Goal: Find specific page/section: Find specific page/section

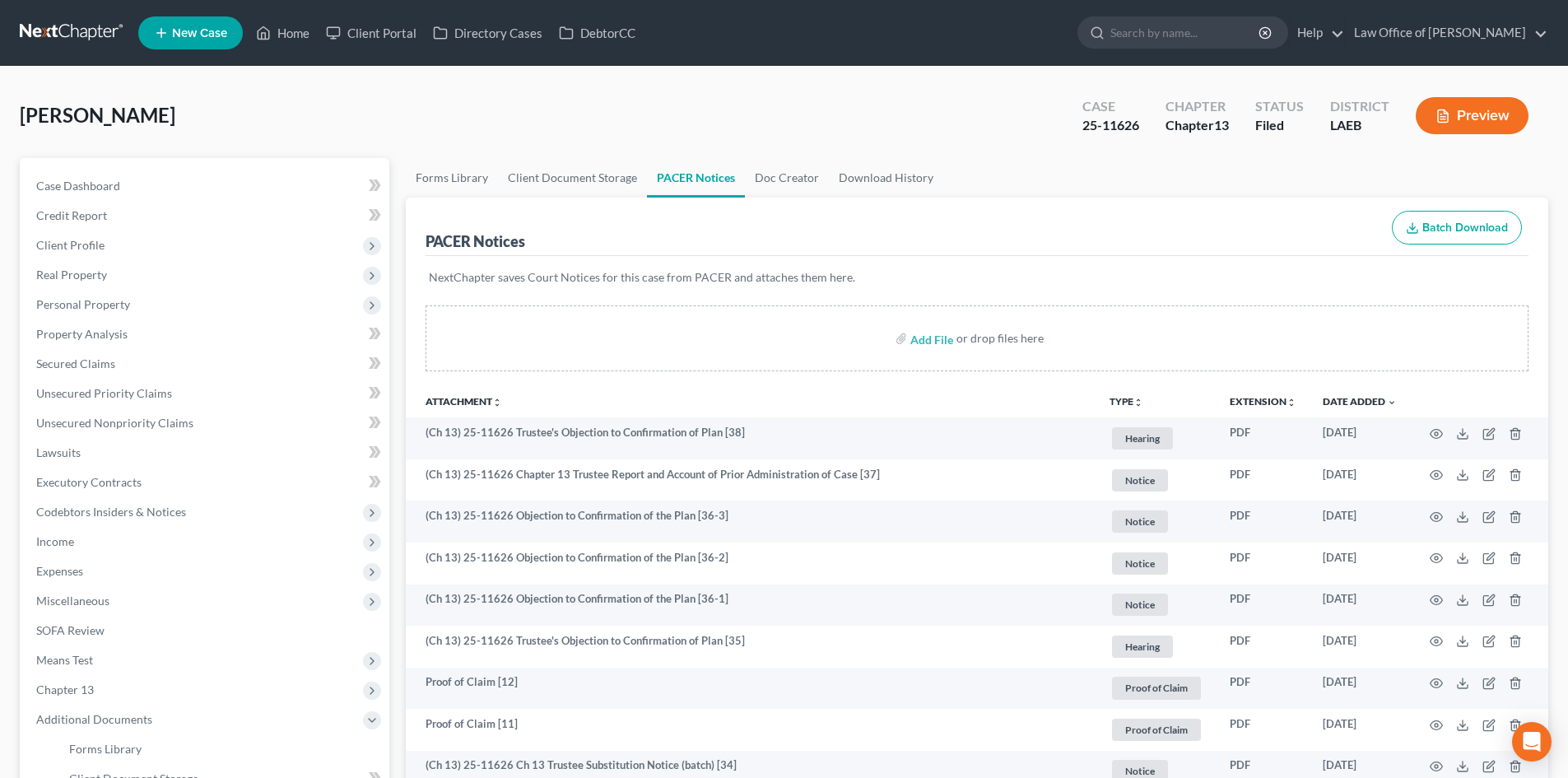
click at [68, 31] on link at bounding box center [71, 34] width 105 height 30
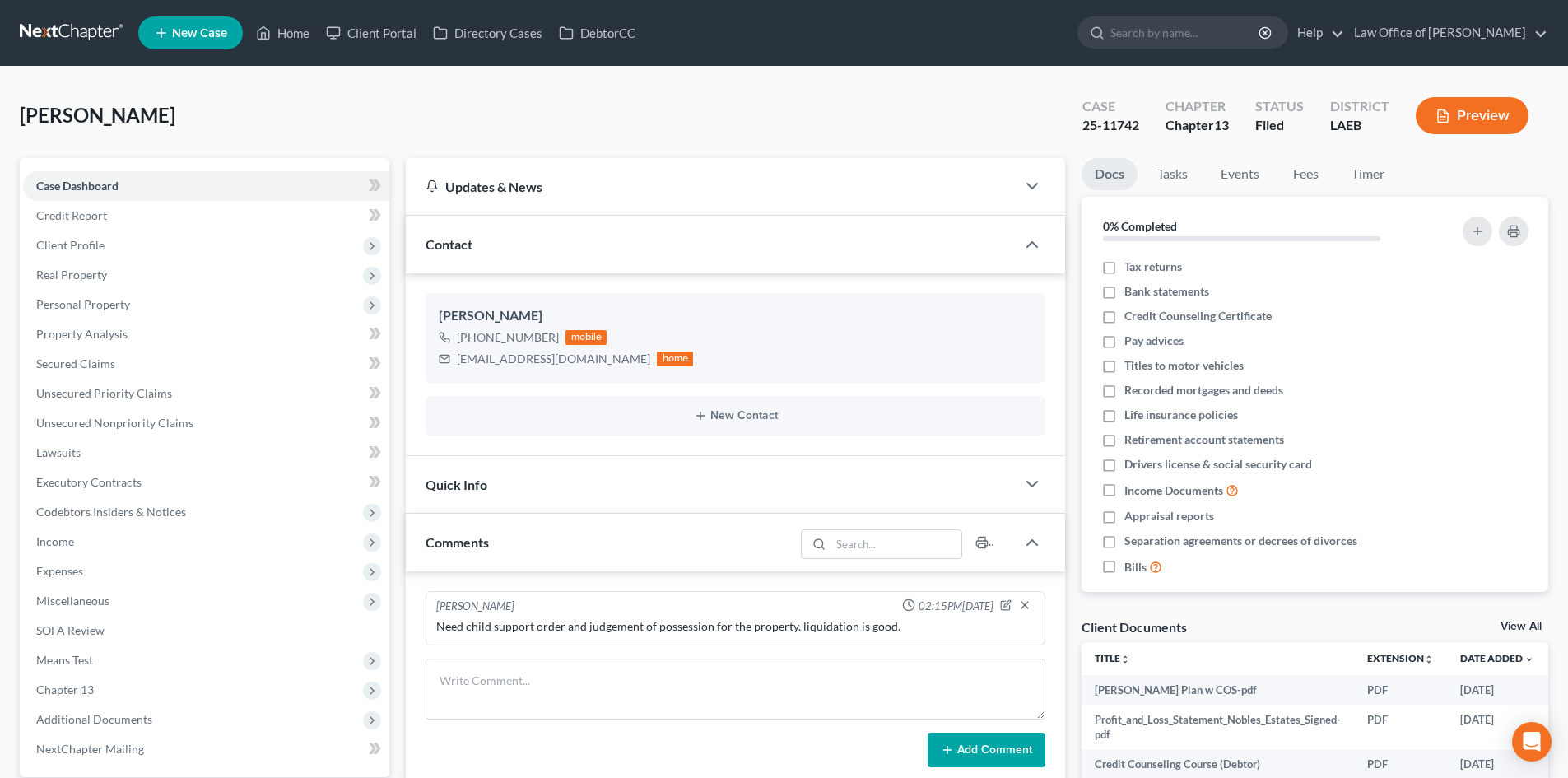
click at [100, 23] on link at bounding box center [71, 34] width 105 height 30
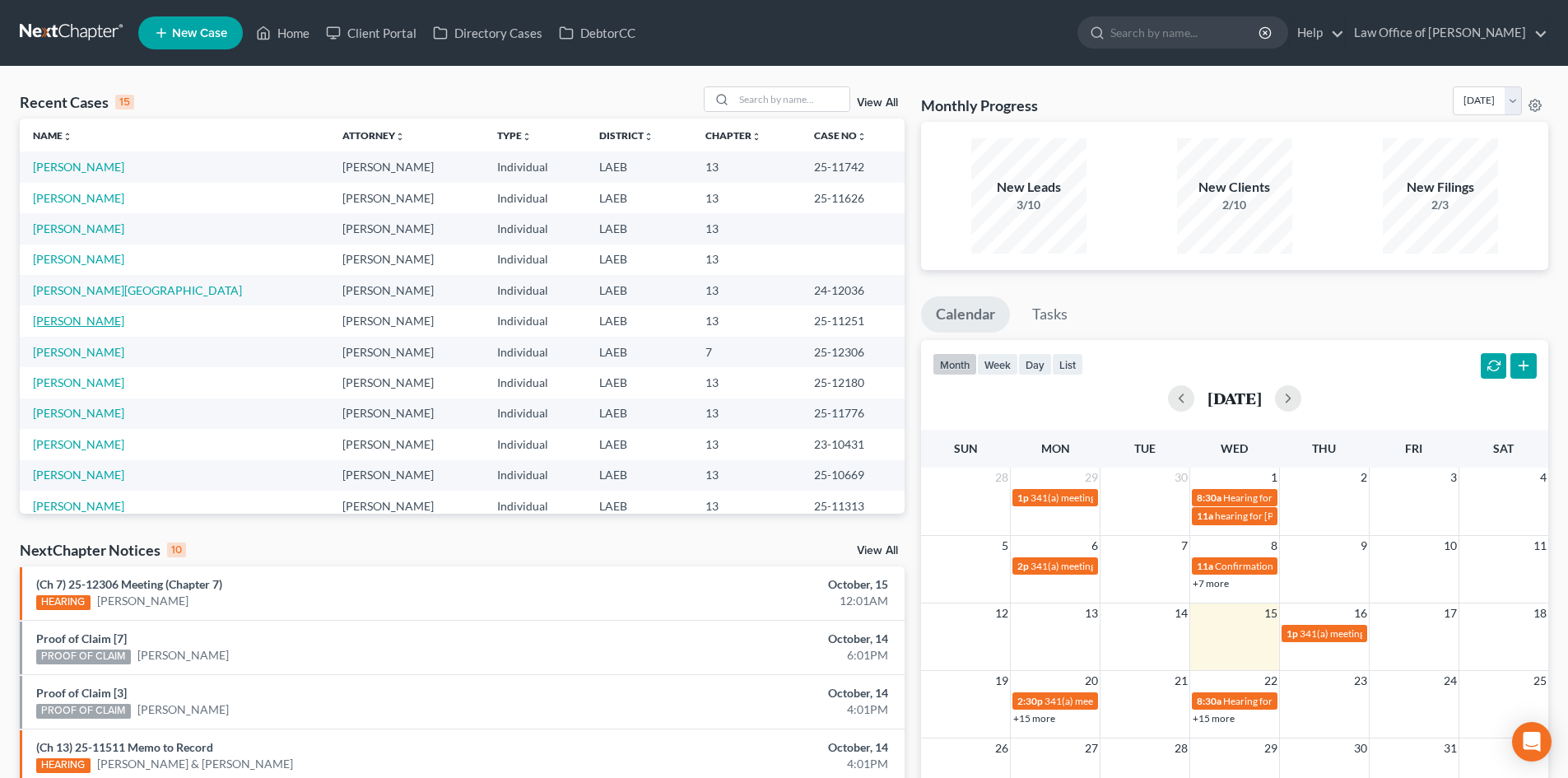
click at [75, 327] on link "[PERSON_NAME]" at bounding box center [78, 321] width 92 height 14
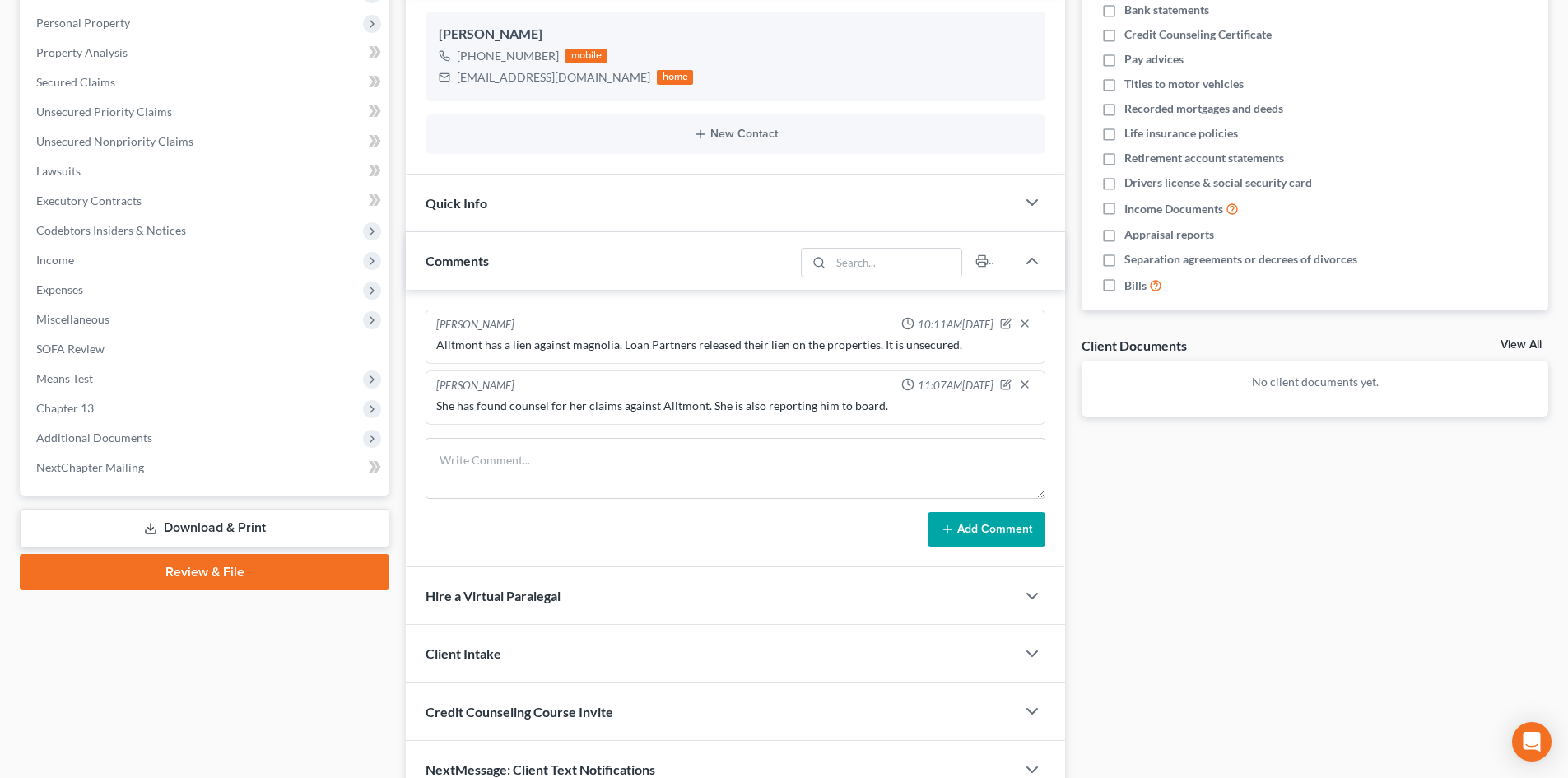
scroll to position [364, 0]
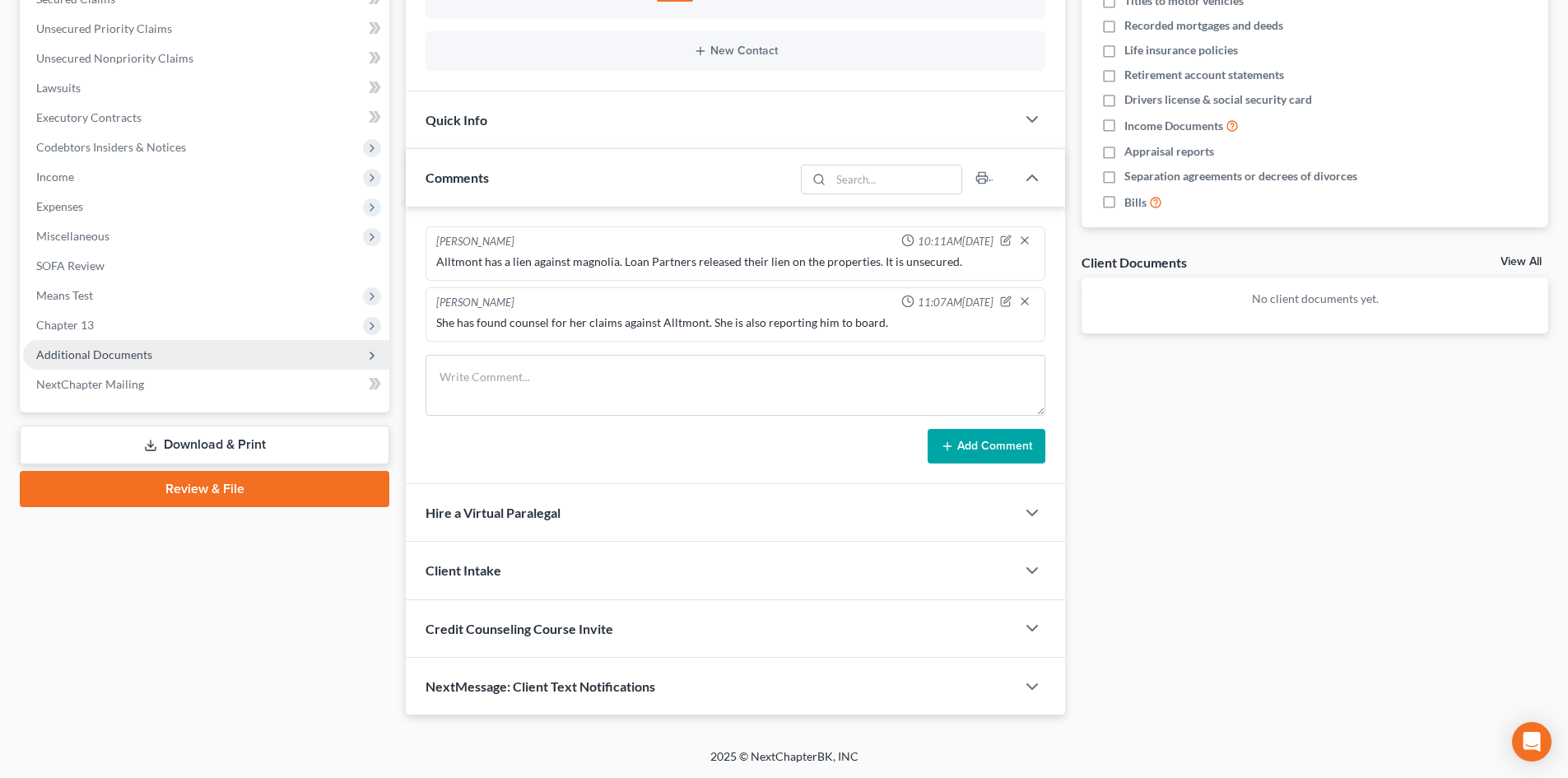
click at [101, 359] on span "Additional Documents" at bounding box center [94, 355] width 116 height 14
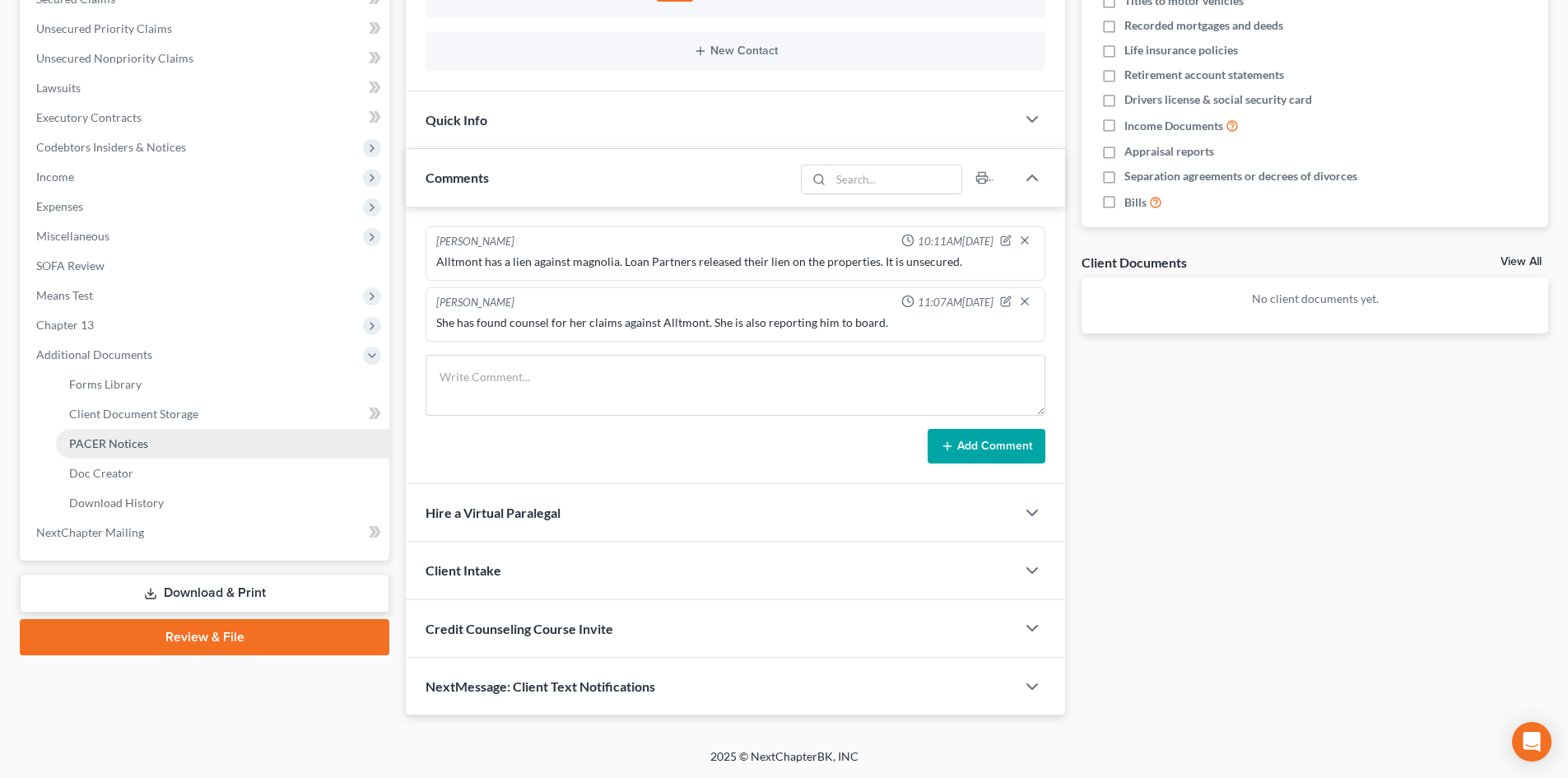
click at [122, 451] on link "PACER Notices" at bounding box center [222, 444] width 333 height 30
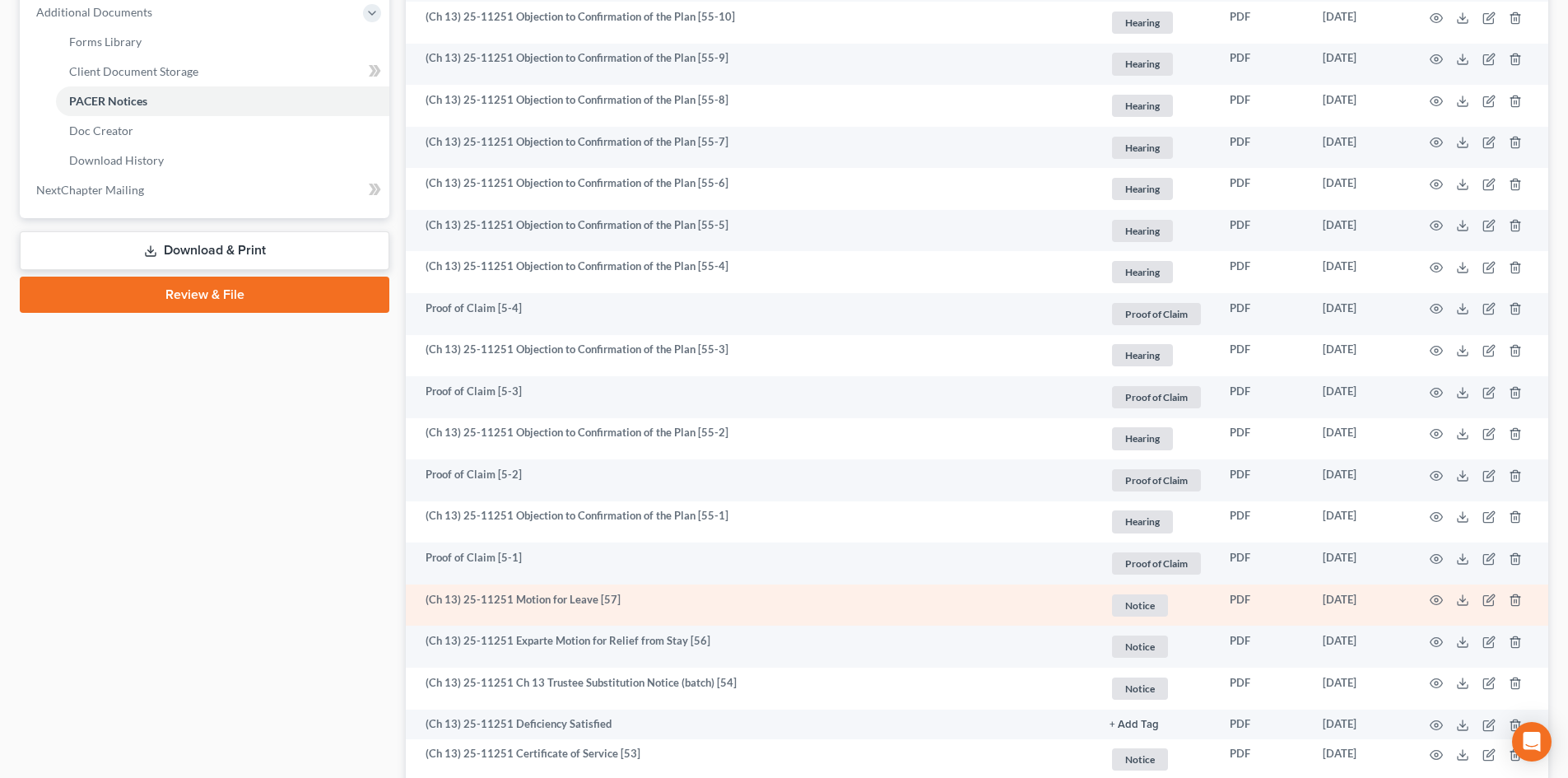
scroll to position [823, 0]
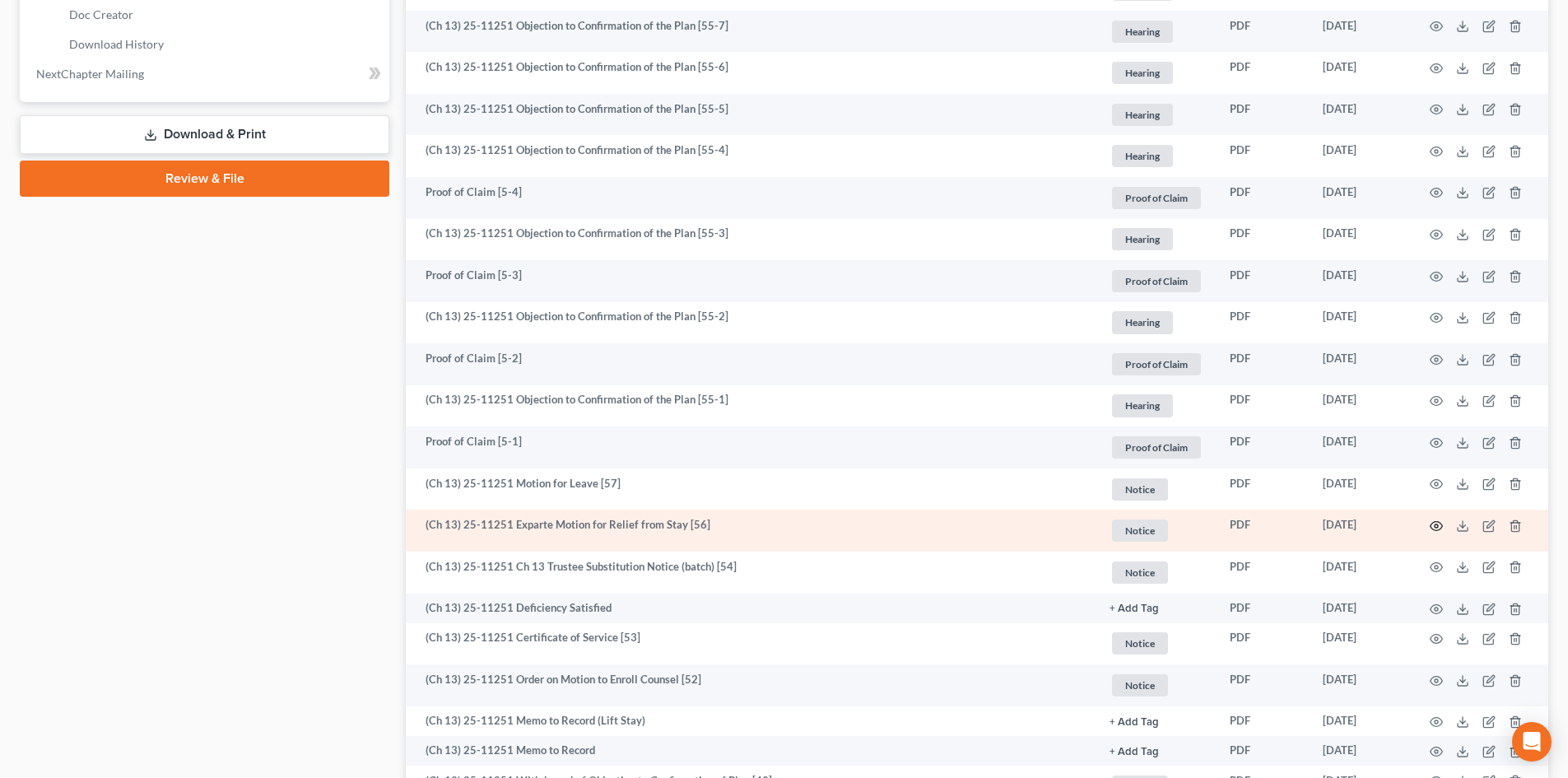
click at [1439, 525] on icon "button" at bounding box center [1436, 526] width 13 height 13
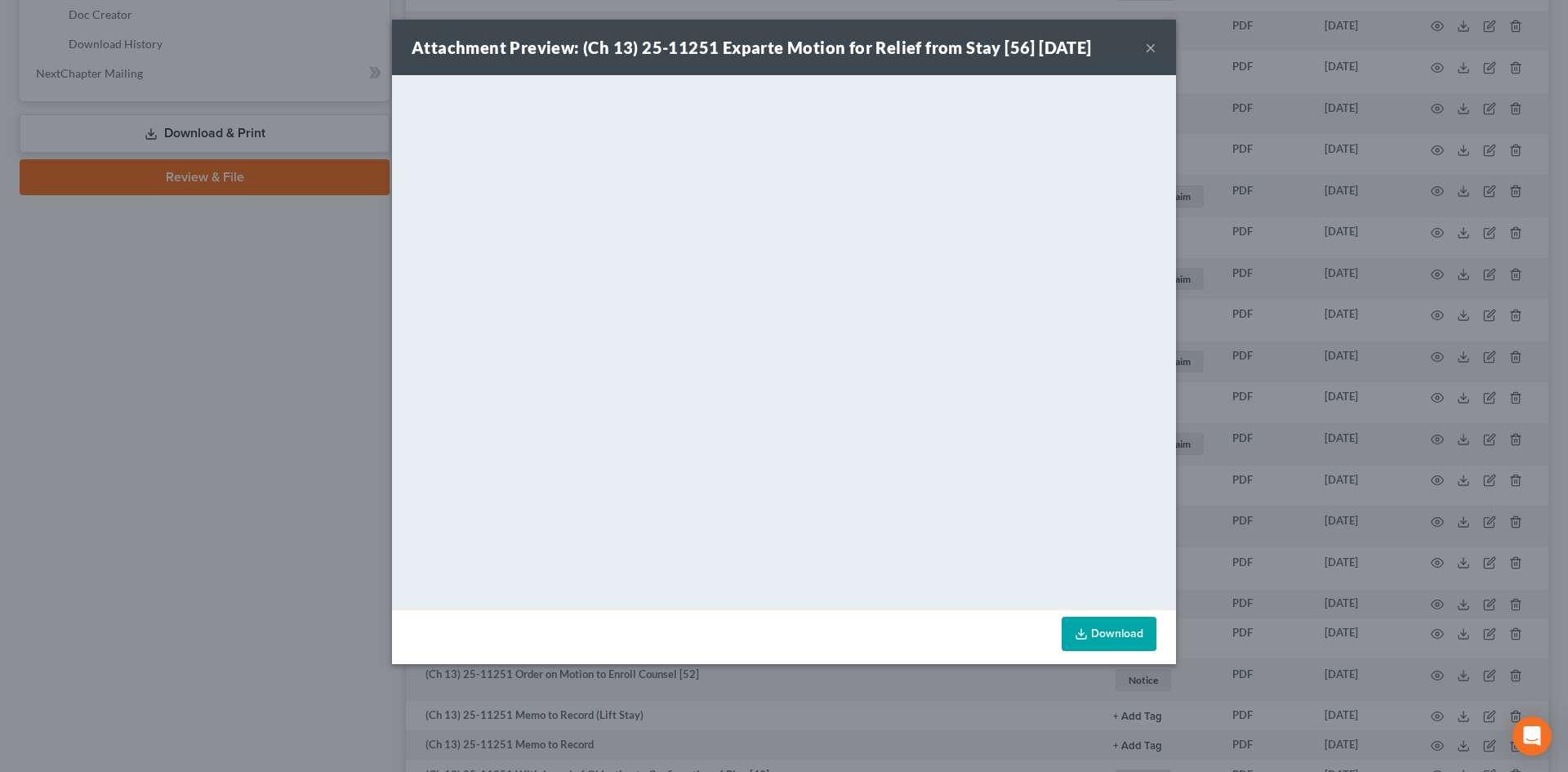
click at [1152, 54] on button "×" at bounding box center [1151, 47] width 11 height 19
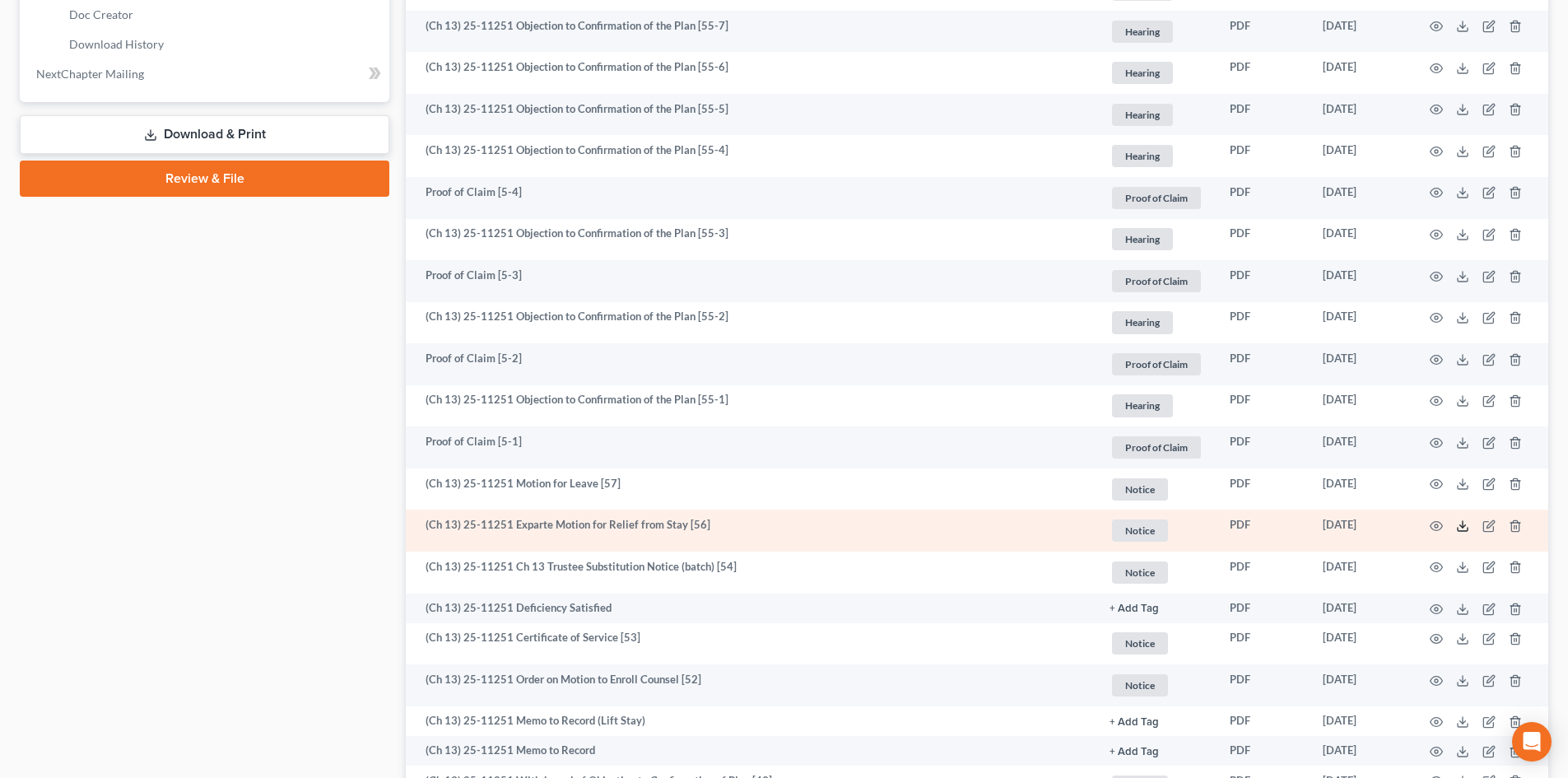
click at [1465, 528] on icon at bounding box center [1462, 526] width 13 height 13
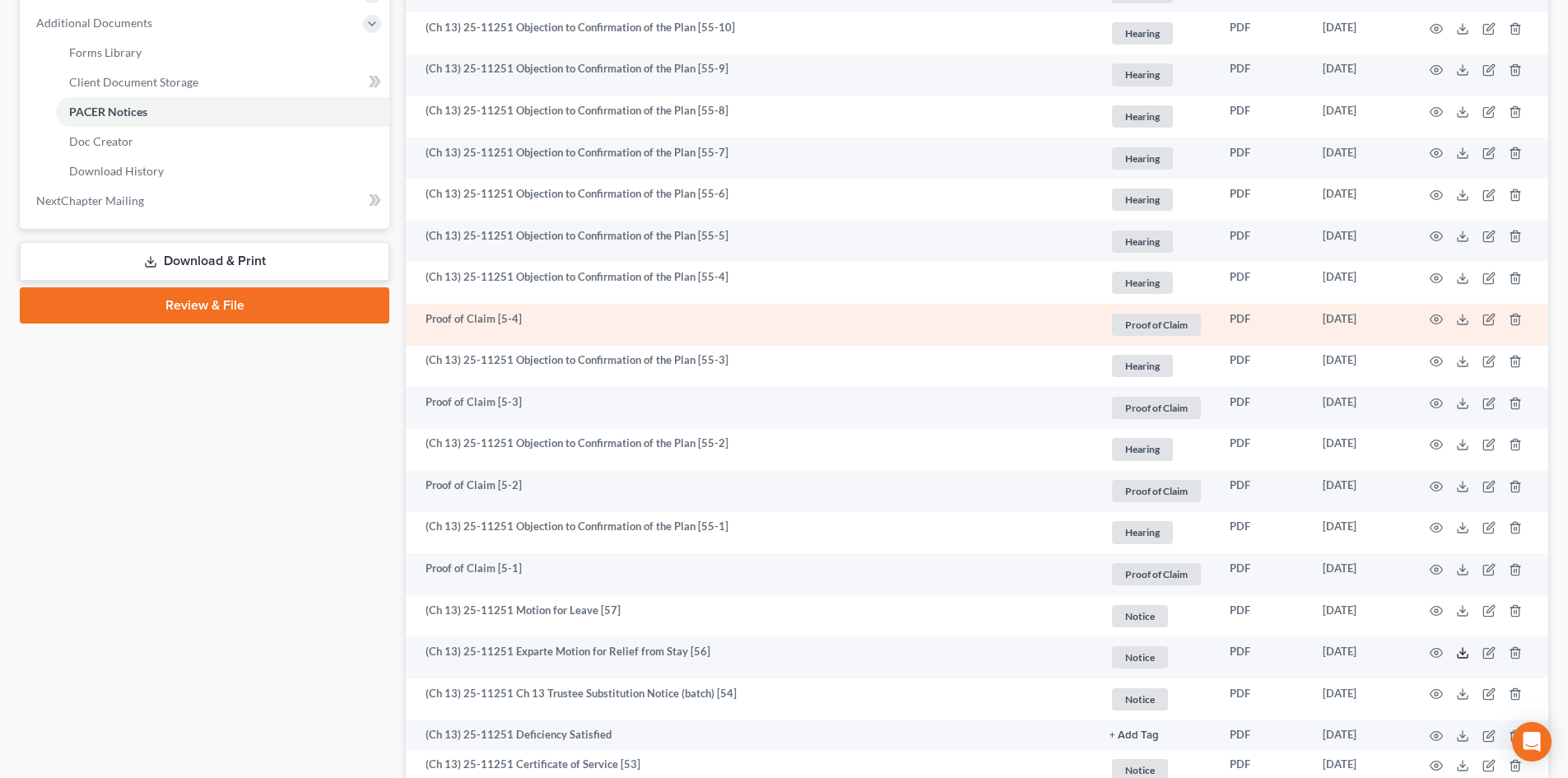
scroll to position [659, 0]
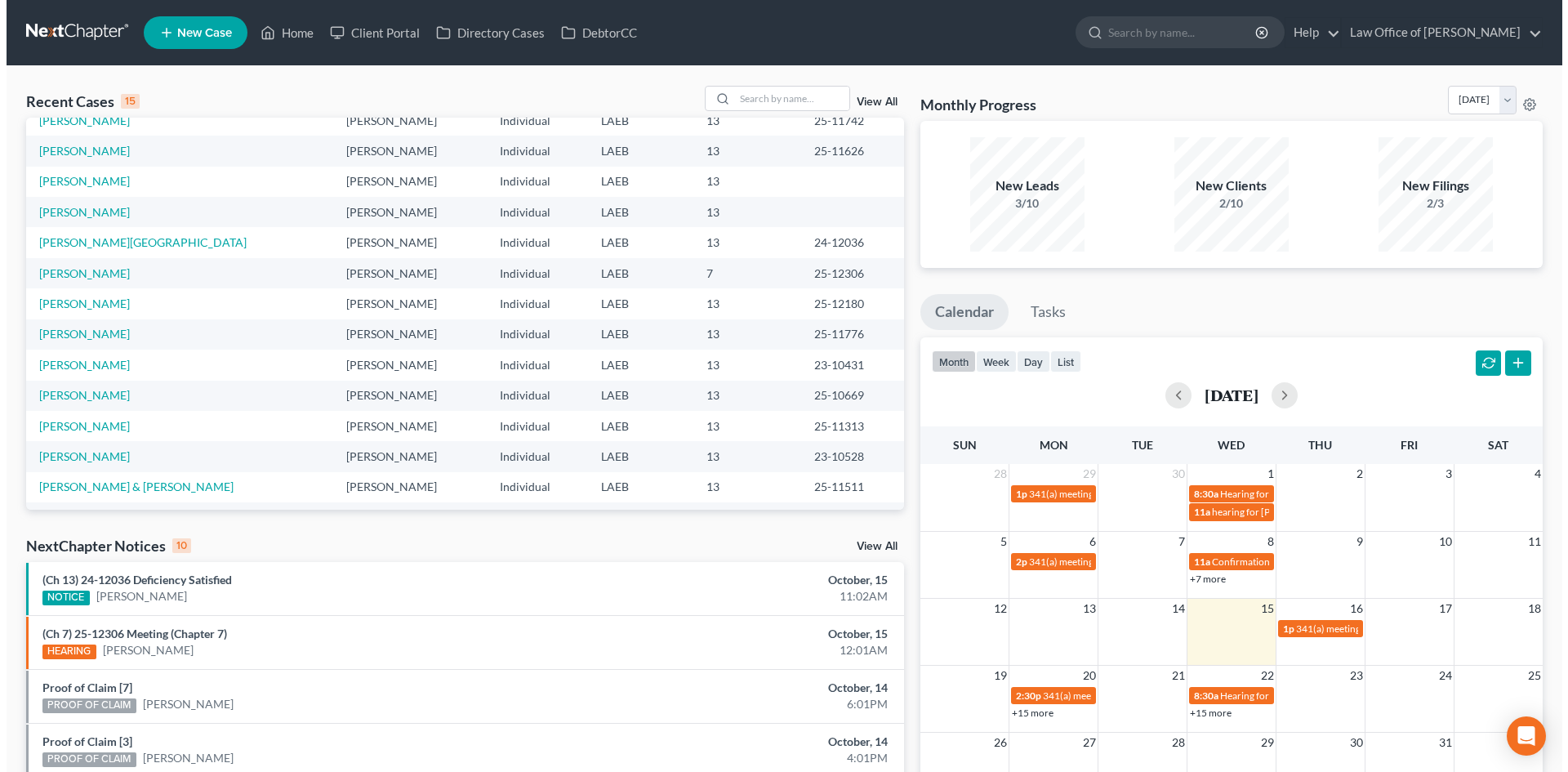
scroll to position [112, 0]
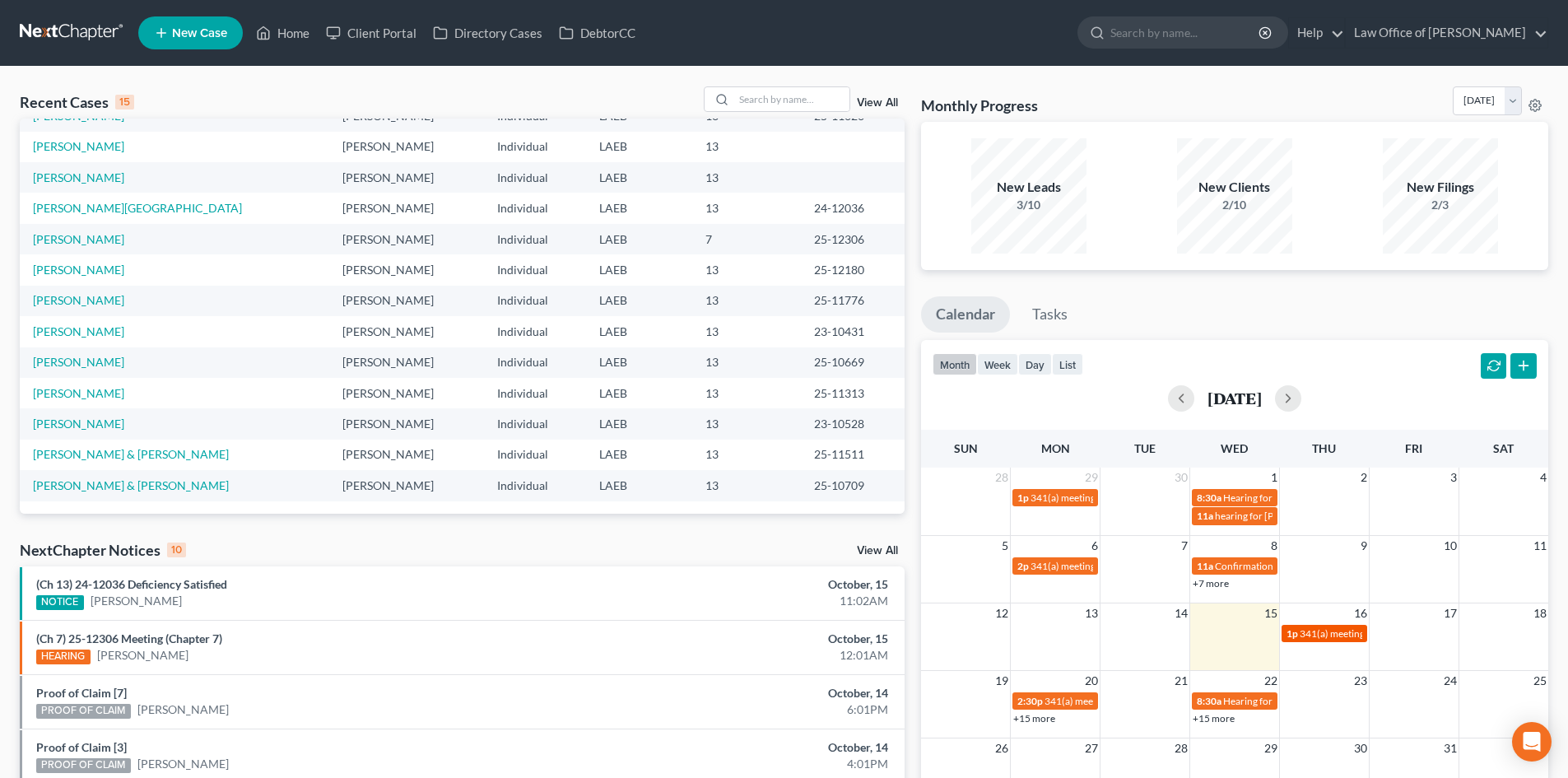
click at [1318, 633] on span "341(a) meeting for [PERSON_NAME]" at bounding box center [1379, 633] width 159 height 12
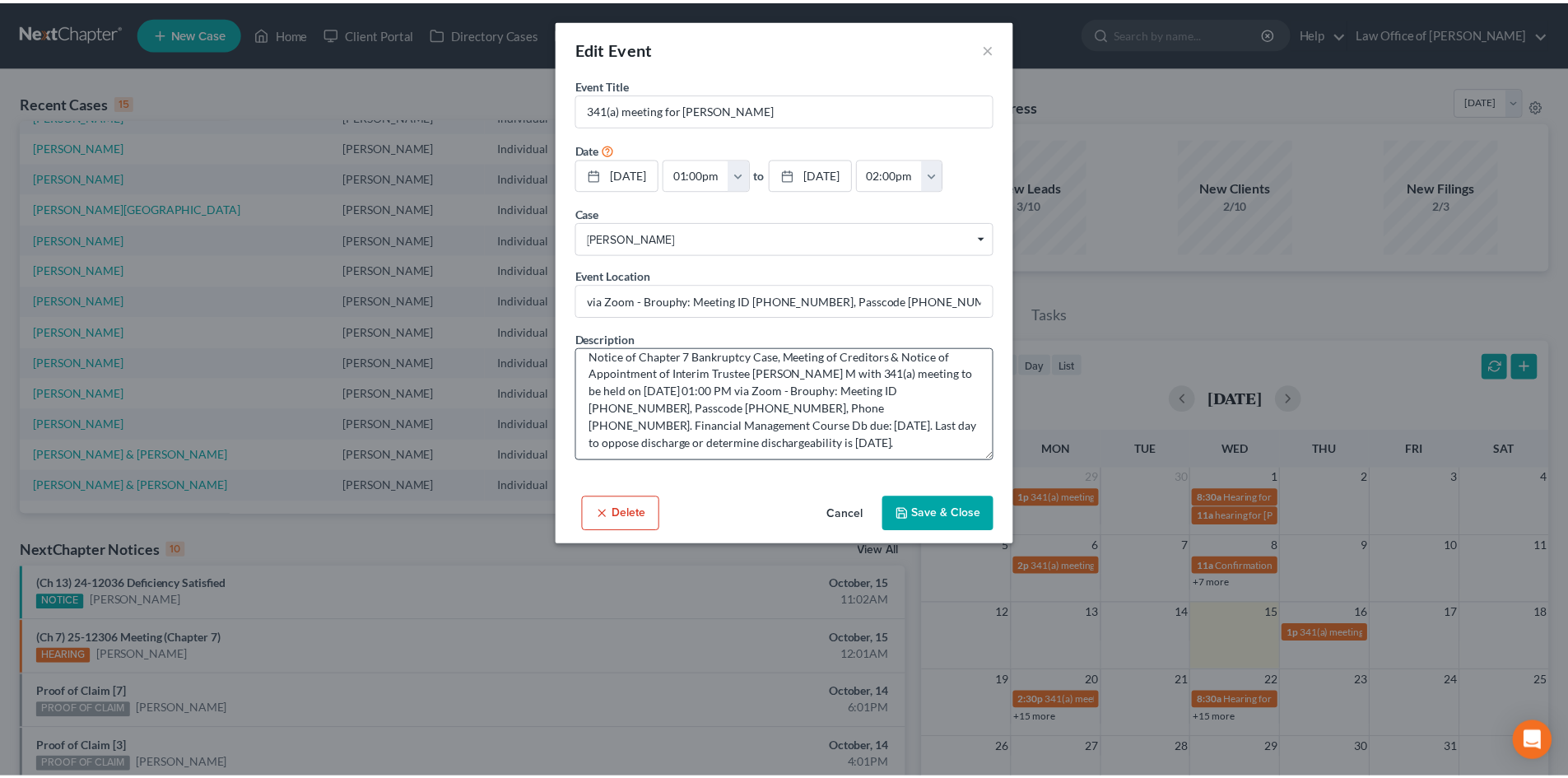
scroll to position [18, 0]
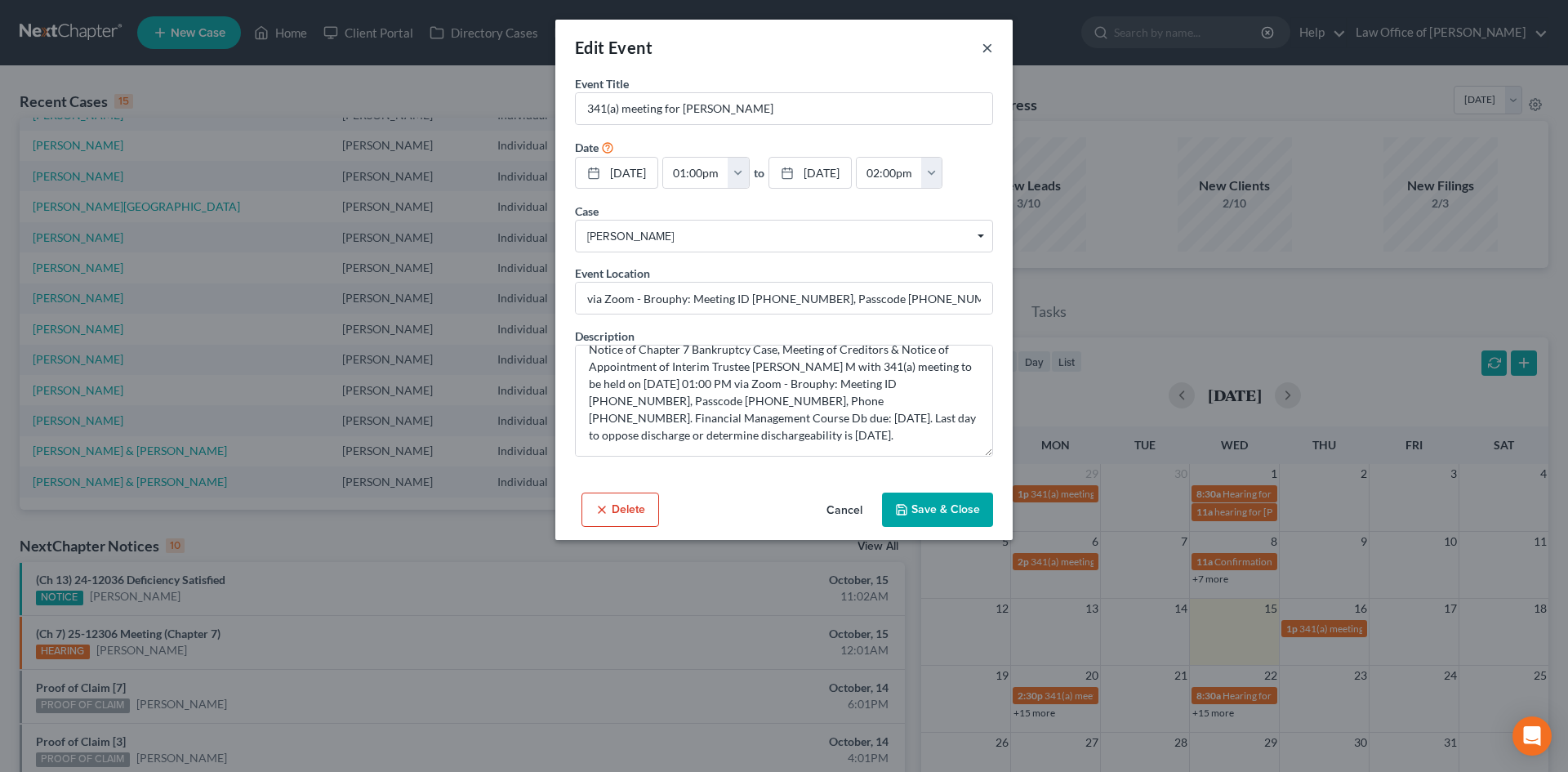
click at [987, 39] on button "×" at bounding box center [987, 47] width 11 height 19
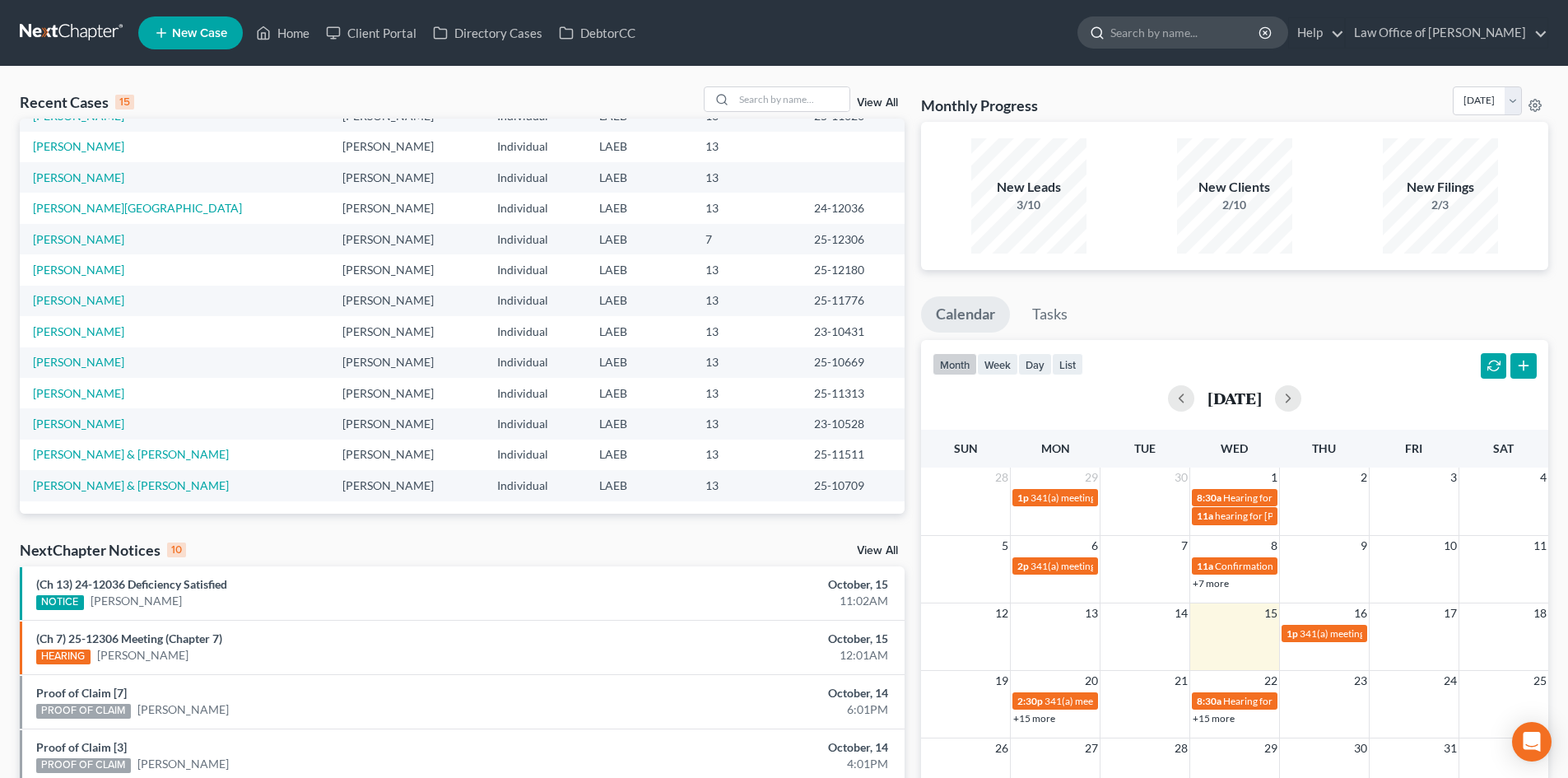
click at [1105, 38] on icon at bounding box center [1097, 33] width 15 height 15
click at [1155, 38] on input "search" at bounding box center [1185, 33] width 151 height 31
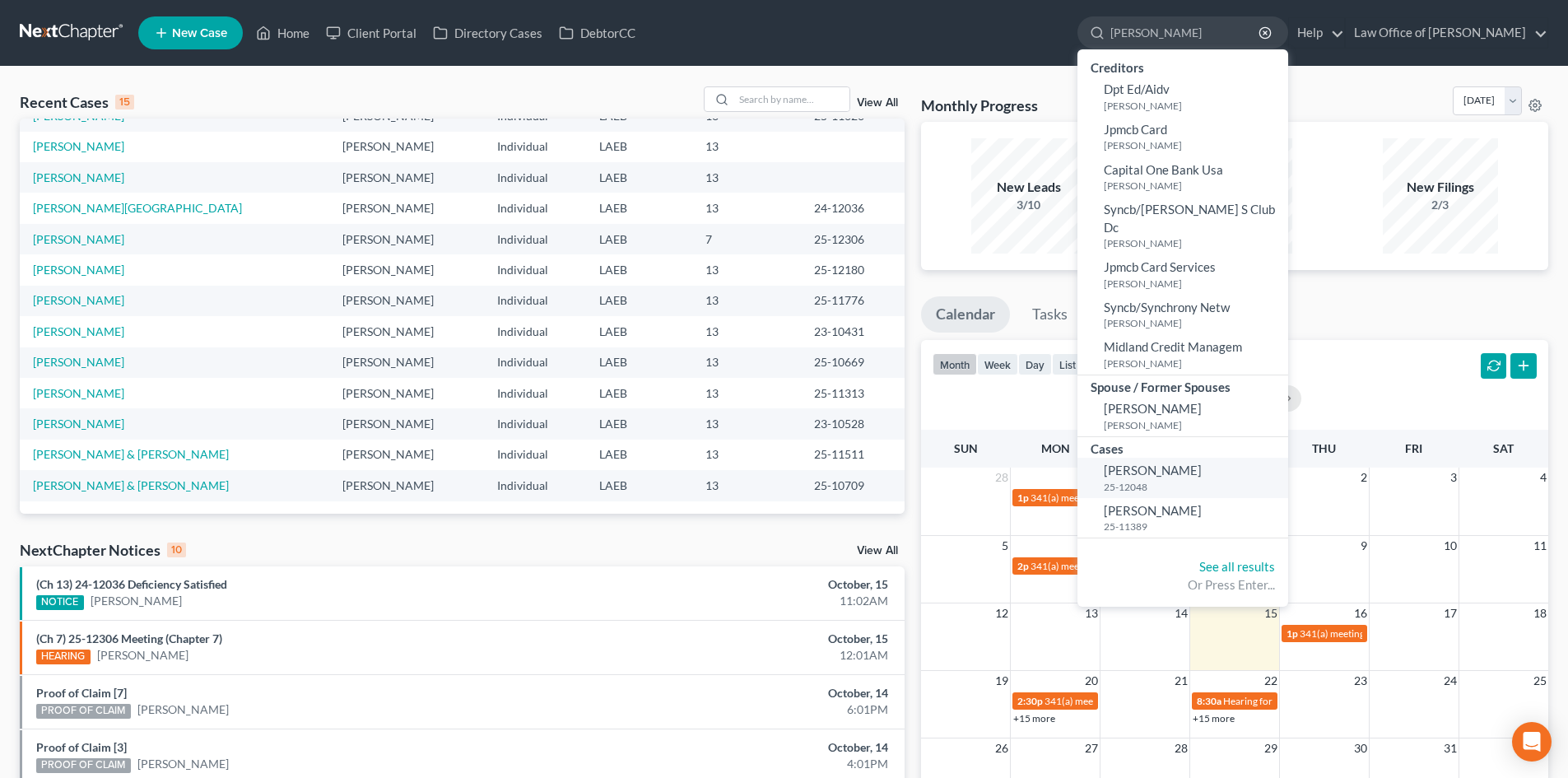
type input "simms"
click at [1197, 461] on link "Simms, Alethea 25-12048" at bounding box center [1183, 478] width 211 height 41
